Goal: Check status: Check status

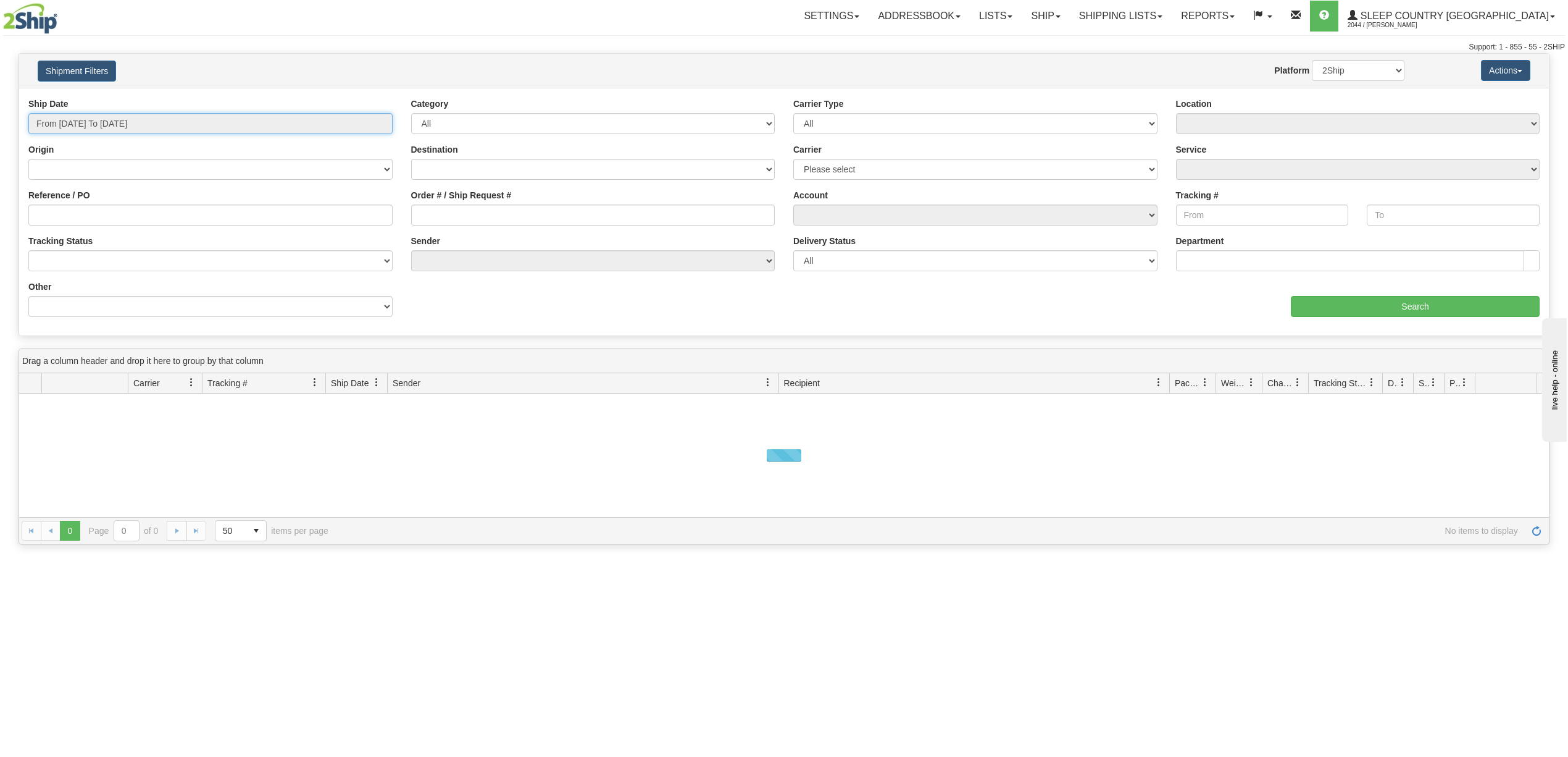
click at [109, 128] on input "From [DATE] To [DATE]" at bounding box center [210, 123] width 364 height 21
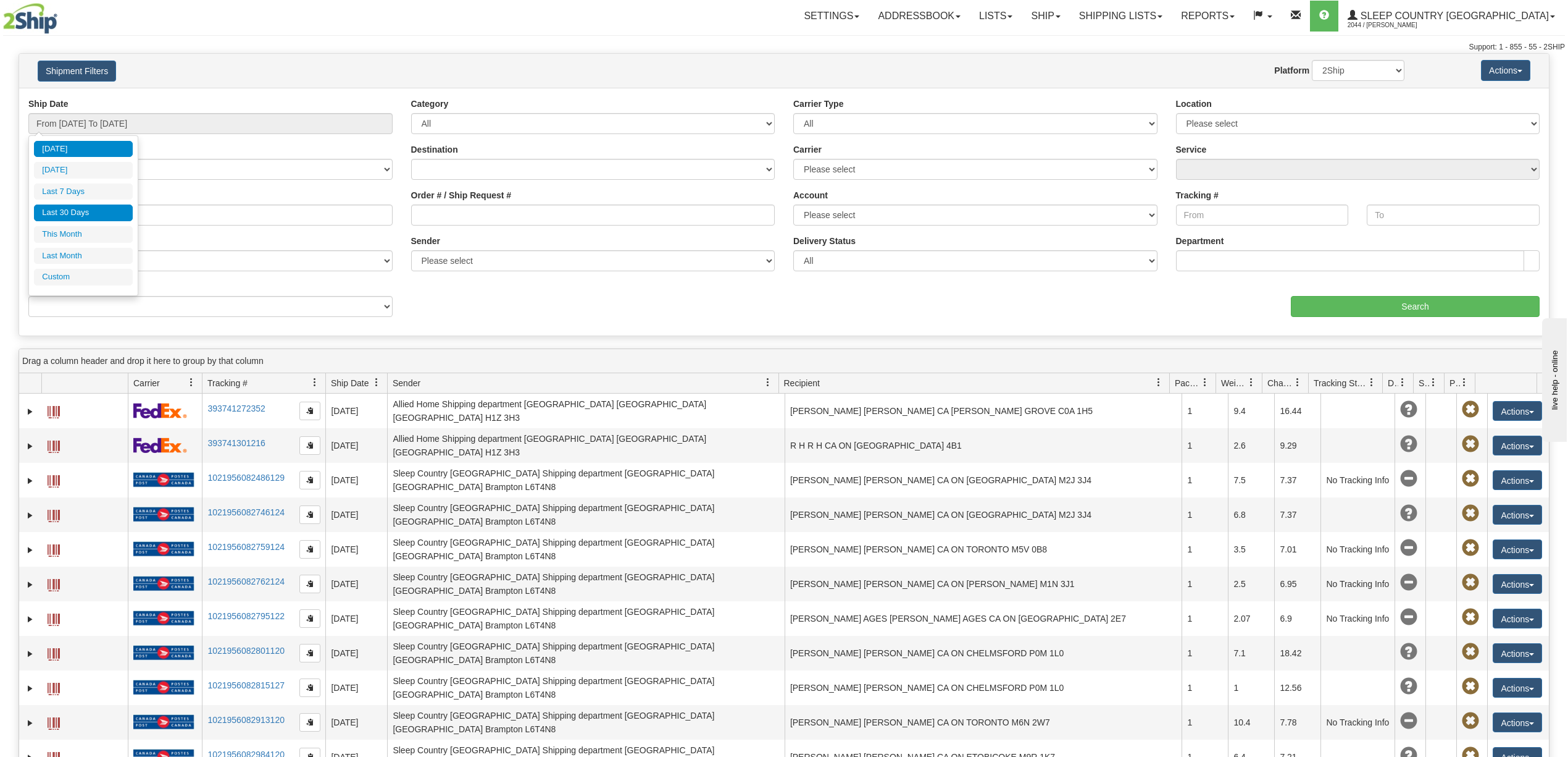
click at [68, 218] on li "Last 30 Days" at bounding box center [83, 213] width 99 height 17
type input "From [DATE] To [DATE]"
click at [77, 123] on input "From [DATE] To [DATE]" at bounding box center [210, 123] width 364 height 21
click at [90, 213] on li "Last 30 Days" at bounding box center [83, 213] width 99 height 17
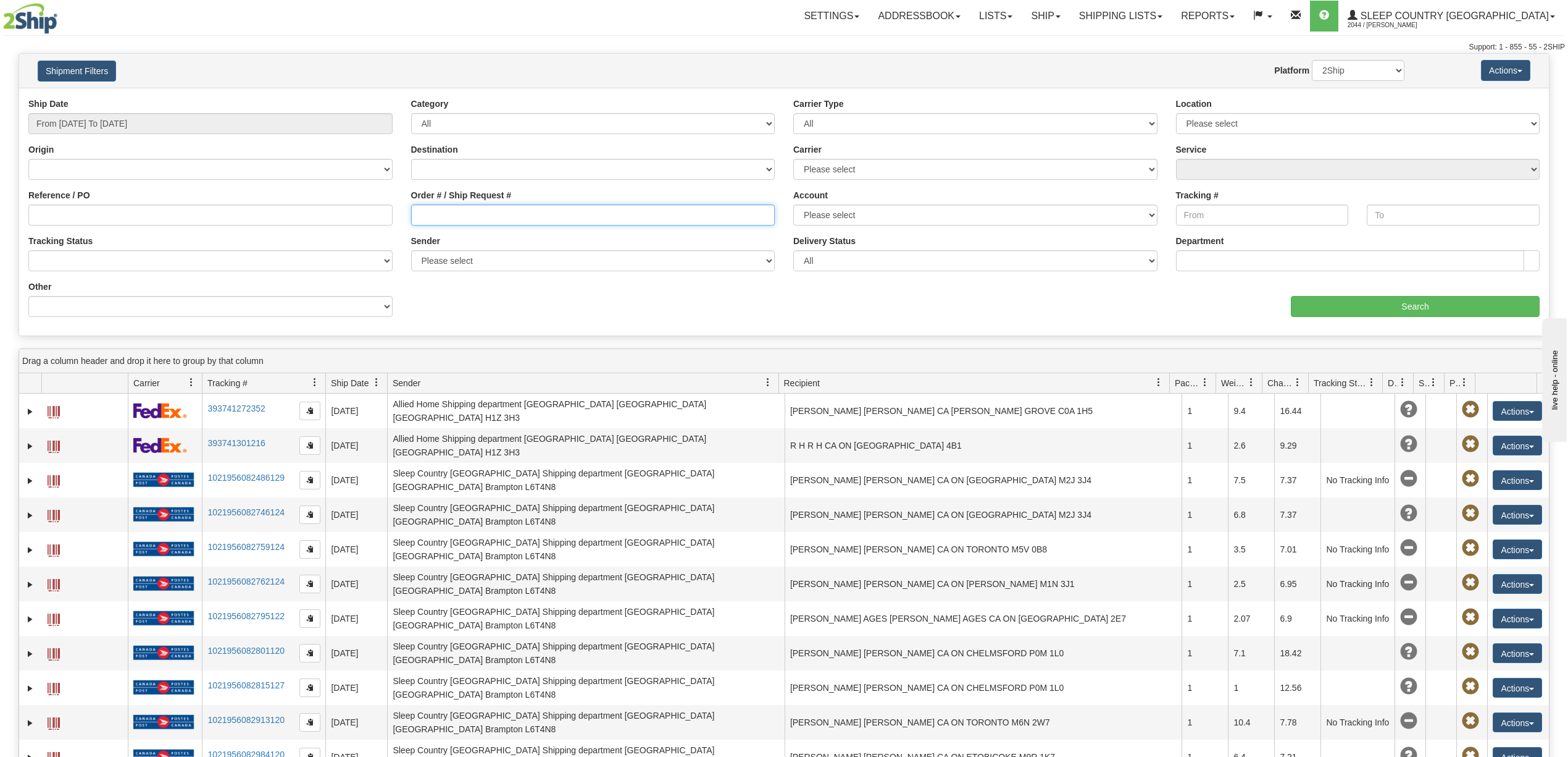
click at [436, 215] on input "Order # / Ship Request #" at bounding box center [593, 215] width 364 height 21
click at [423, 217] on input "Order # / Ship Request #" at bounding box center [593, 215] width 364 height 21
paste input "9000I121630"
type input "9000I121630"
click at [1408, 300] on input "Search" at bounding box center [1415, 306] width 249 height 21
